Goal: Transaction & Acquisition: Obtain resource

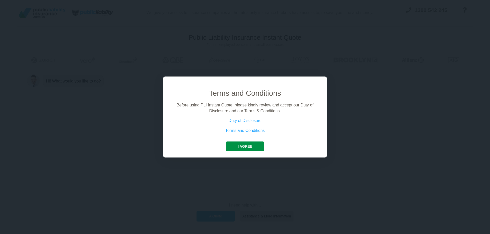
click at [247, 147] on button "I agree" at bounding box center [245, 147] width 38 height 10
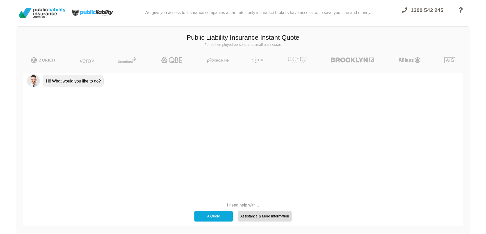
click at [212, 214] on div "A Quote" at bounding box center [213, 216] width 38 height 11
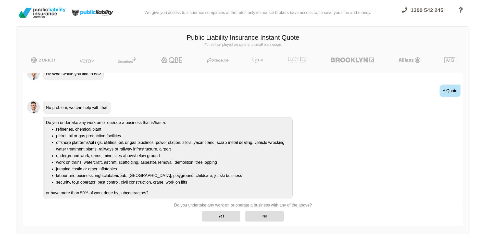
scroll to position [12, 0]
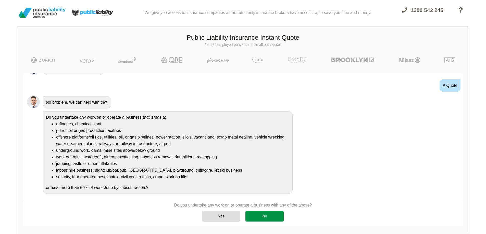
click at [281, 217] on div "No" at bounding box center [264, 216] width 38 height 11
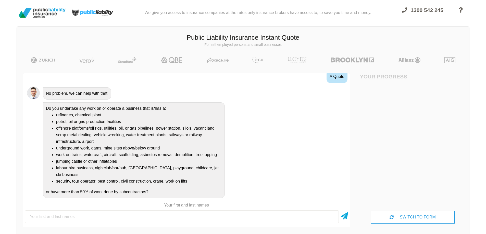
scroll to position [74, 0]
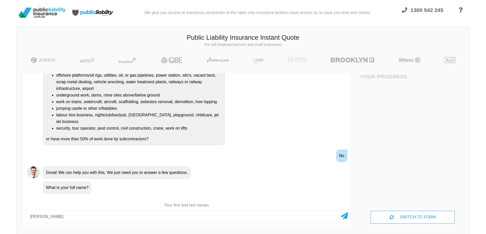
type input "[PERSON_NAME]"
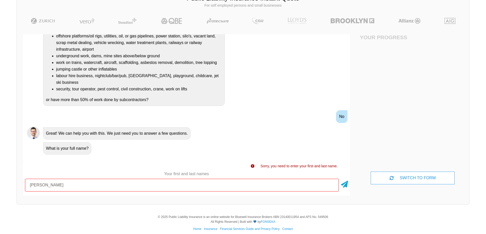
scroll to position [44, 0]
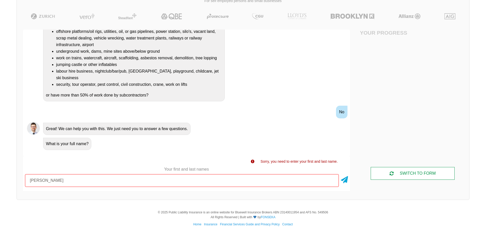
click at [405, 173] on div "SWITCH TO FORM" at bounding box center [413, 173] width 84 height 13
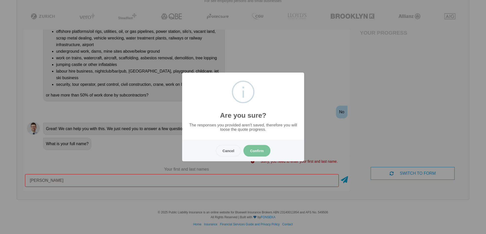
click at [260, 152] on button "Confirm" at bounding box center [256, 151] width 27 height 12
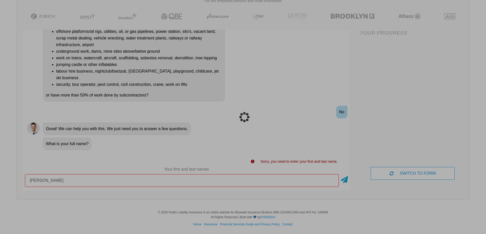
scroll to position [13, 0]
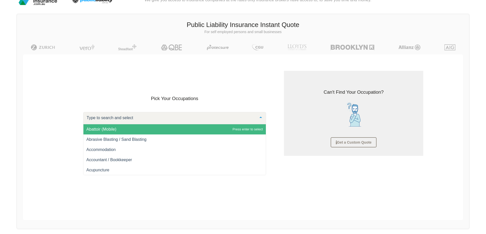
click at [242, 118] on div at bounding box center [174, 118] width 183 height 12
type input "adm"
click at [198, 130] on span "Business Administration services" at bounding box center [174, 129] width 183 height 10
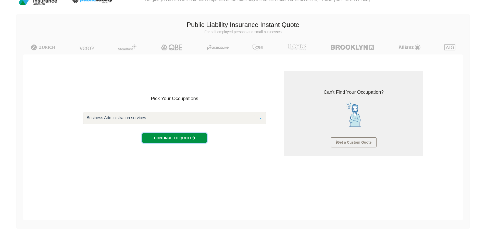
click at [191, 135] on button "Continue to Quote" at bounding box center [174, 138] width 65 height 10
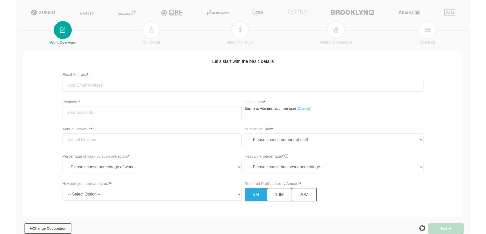
scroll to position [0, 0]
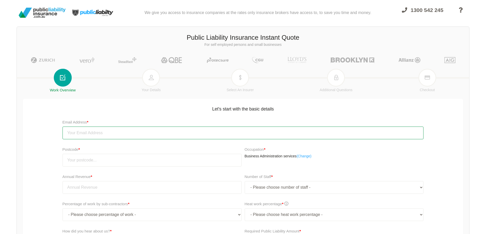
click at [154, 137] on input "email" at bounding box center [242, 133] width 361 height 13
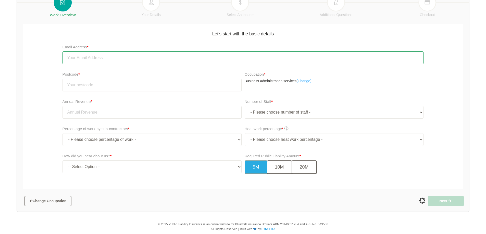
scroll to position [87, 0]
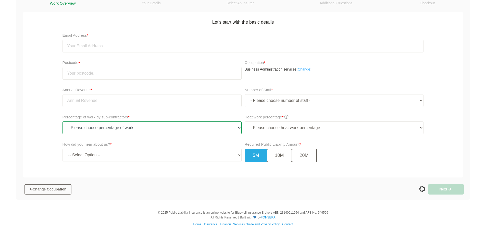
click at [158, 131] on select "- Please choose percentage of work - 0% 0 to 9.99% 10% to 19.99% 20% to 29.99% …" at bounding box center [151, 128] width 179 height 13
click at [62, 122] on select "- Please choose percentage of work - 0% 0 to 9.99% 10% to 19.99% 20% to 29.99% …" at bounding box center [151, 128] width 179 height 13
click at [162, 130] on select "- Please choose percentage of work - 0% 0 to 9.99% 10% to 19.99% 20% to 29.99% …" at bounding box center [151, 128] width 179 height 13
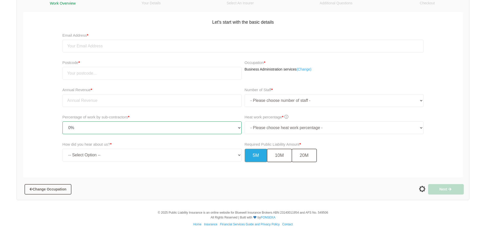
select select ">50"
click at [62, 122] on select "- Please choose percentage of work - 0% 0 to 9.99% 10% to 19.99% 20% to 29.99% …" at bounding box center [151, 128] width 179 height 13
click at [160, 158] on select "-- Select Option -- TV Commercial Google Search Bing Search Referred by Someone…" at bounding box center [151, 155] width 179 height 13
select select "google"
click at [62, 149] on select "-- Select Option -- TV Commercial Google Search Bing Search Referred by Someone…" at bounding box center [151, 155] width 179 height 13
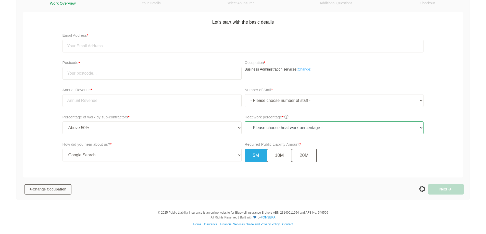
click at [273, 131] on select "- Please choose heat work percentage - 0% 0 to 5% Above 5%" at bounding box center [334, 128] width 179 height 13
select select "0"
click at [245, 122] on select "- Please choose heat work percentage - 0% 0 to 5% Above 5%" at bounding box center [334, 128] width 179 height 13
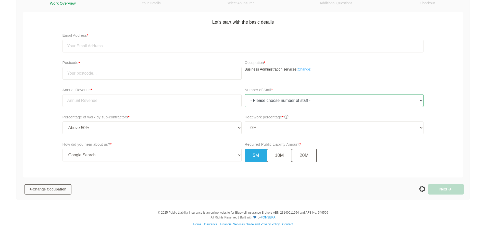
click at [260, 105] on select "- Please choose number of staff - 1 2 3 4 5 6 7 8 9 10 11+" at bounding box center [334, 100] width 179 height 13
select select "1"
click at [245, 94] on select "- Please choose number of staff - 1 2 3 4 5 6 7 8 9 10 11+" at bounding box center [334, 100] width 179 height 13
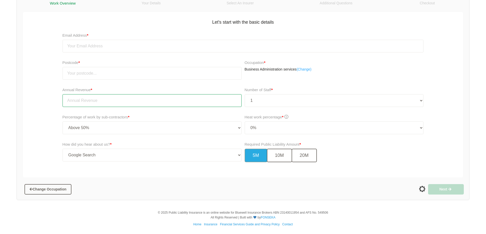
click at [159, 102] on input "tel" at bounding box center [151, 100] width 179 height 13
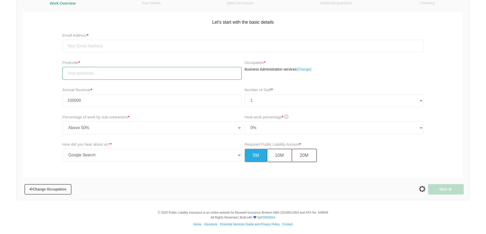
type input "100,000.00"
click at [176, 71] on input "number" at bounding box center [151, 73] width 179 height 13
type input "2011"
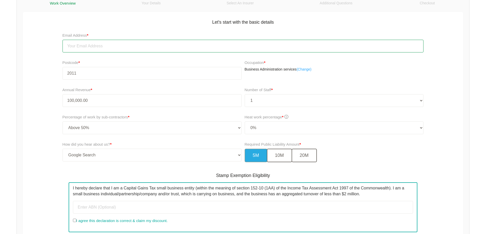
click at [117, 41] on input "email" at bounding box center [242, 46] width 361 height 13
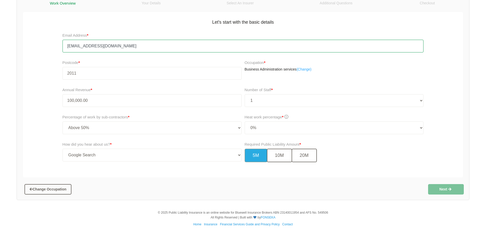
type input "[EMAIL_ADDRESS][DOMAIN_NAME]"
drag, startPoint x: 194, startPoint y: 155, endPoint x: 198, endPoint y: 155, distance: 3.3
click at [194, 155] on select "-- Select Option -- TV Commercial Google Search Bing Search Referred by Someone…" at bounding box center [151, 155] width 179 height 13
click at [306, 157] on button "20M" at bounding box center [304, 156] width 25 height 14
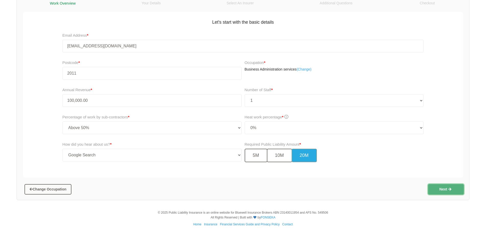
click at [448, 190] on icon "button" at bounding box center [449, 190] width 5 height 4
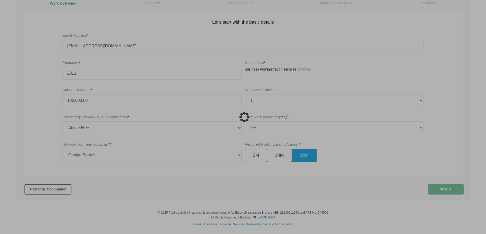
scroll to position [13, 0]
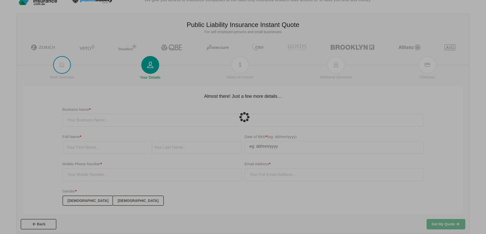
type input "[EMAIL_ADDRESS][DOMAIN_NAME]"
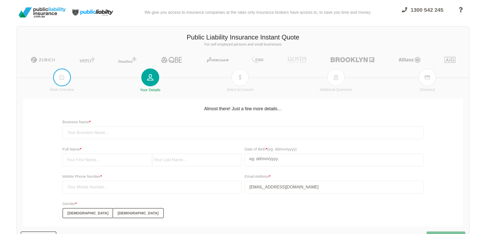
scroll to position [0, 0]
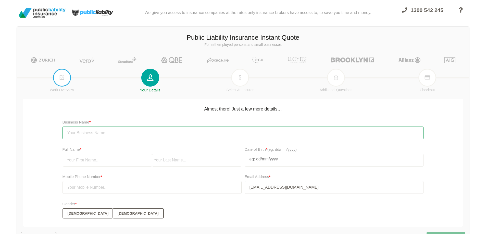
click at [150, 130] on input "text" at bounding box center [242, 133] width 361 height 13
type input "werwer"
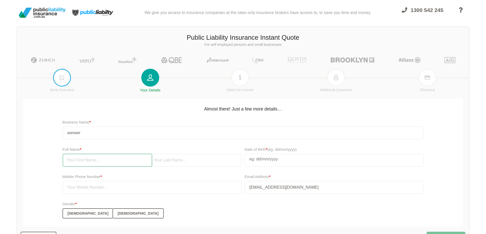
click at [119, 161] on input "text" at bounding box center [107, 160] width 89 height 13
type input "fui"
select select "7"
select select "2007"
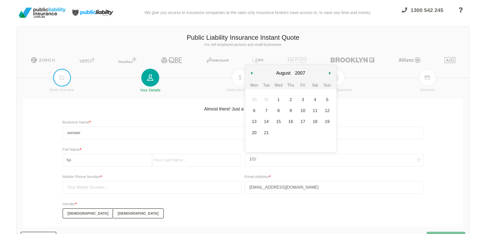
type input "01/01/1"
select select "0"
select select "1"
type input "[DATE]"
select select "19"
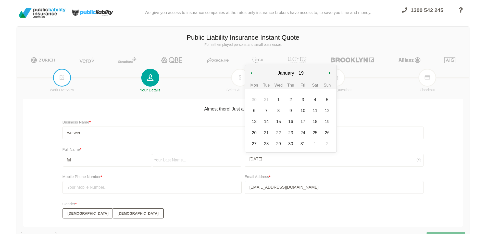
type input "01/01/198"
select select "198"
type input "[DATE]"
select select "1980"
type input "[DATE]"
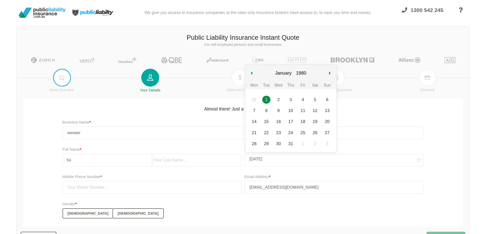
click at [265, 99] on div "1" at bounding box center [266, 100] width 8 height 8
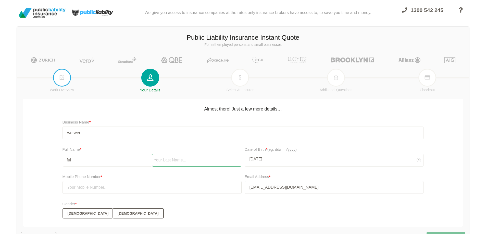
click at [176, 165] on input "text" at bounding box center [196, 160] width 89 height 13
click at [162, 184] on input "text" at bounding box center [151, 187] width 179 height 13
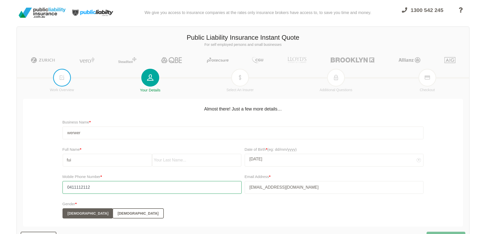
type input "0411112112"
click at [74, 216] on button "[DEMOGRAPHIC_DATA]" at bounding box center [87, 214] width 51 height 10
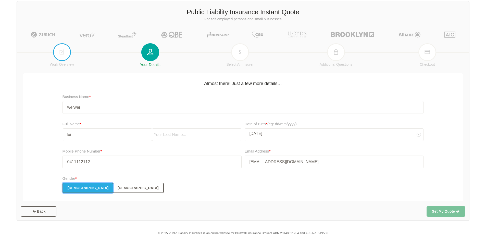
scroll to position [46, 0]
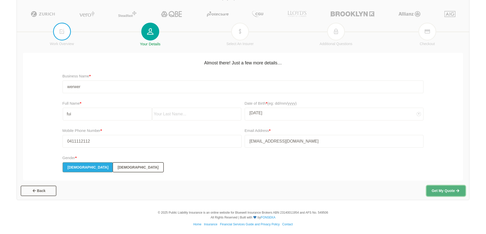
click at [447, 189] on button "Get My Quote" at bounding box center [446, 191] width 39 height 10
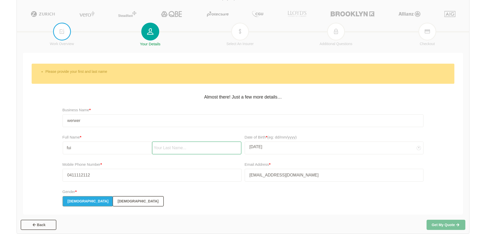
click at [172, 146] on input "text" at bounding box center [196, 148] width 89 height 13
type input "asdt"
click at [440, 220] on div "Get My Quote Back" at bounding box center [243, 223] width 452 height 17
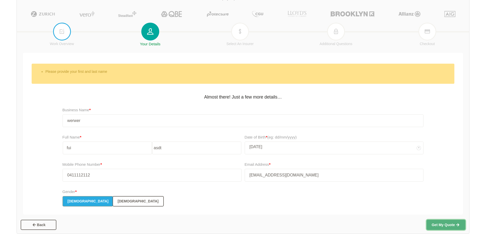
click at [446, 224] on button "Get My Quote" at bounding box center [446, 225] width 39 height 10
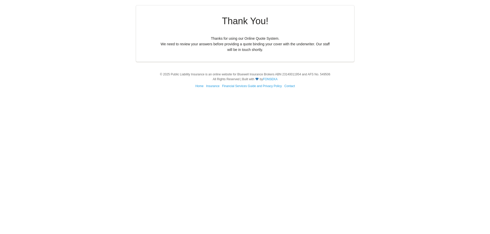
scroll to position [0, 0]
